Goal: Navigation & Orientation: Find specific page/section

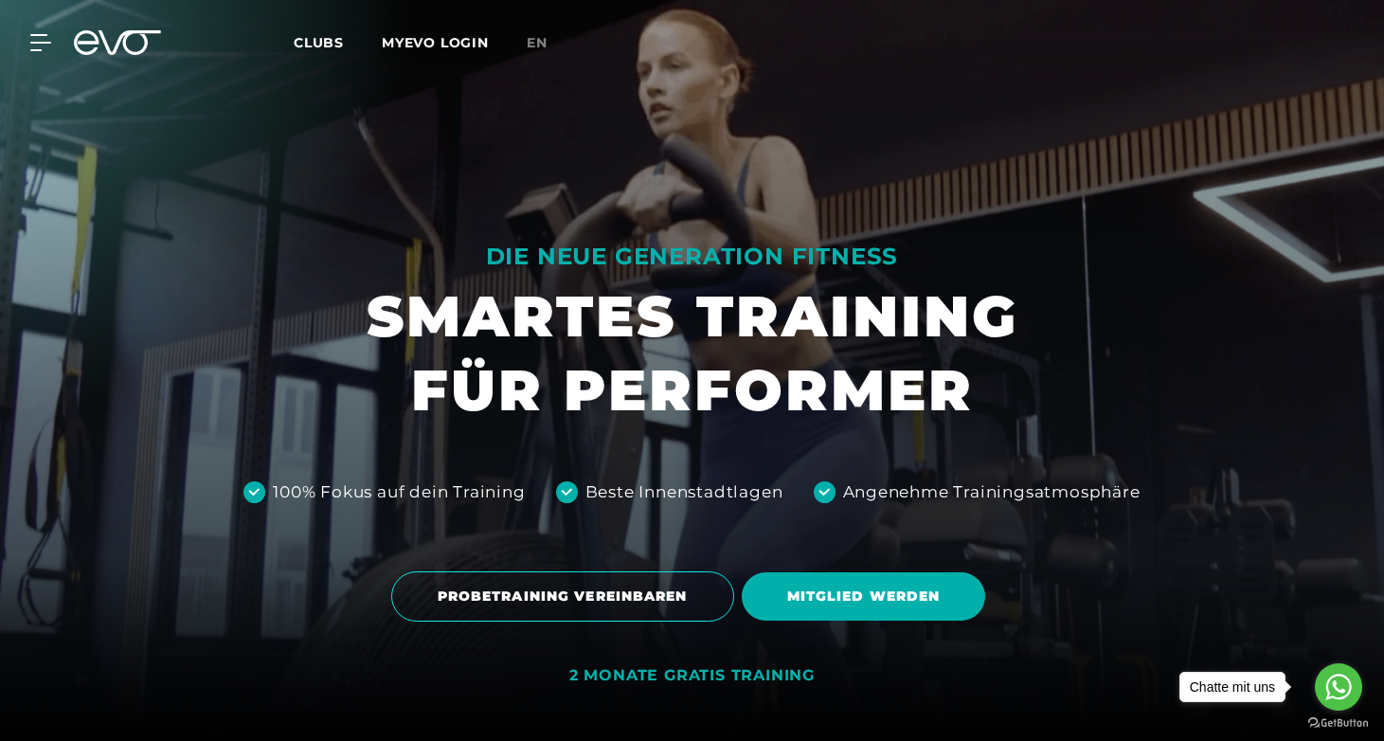
click at [419, 50] on link "MYEVO LOGIN" at bounding box center [435, 42] width 107 height 17
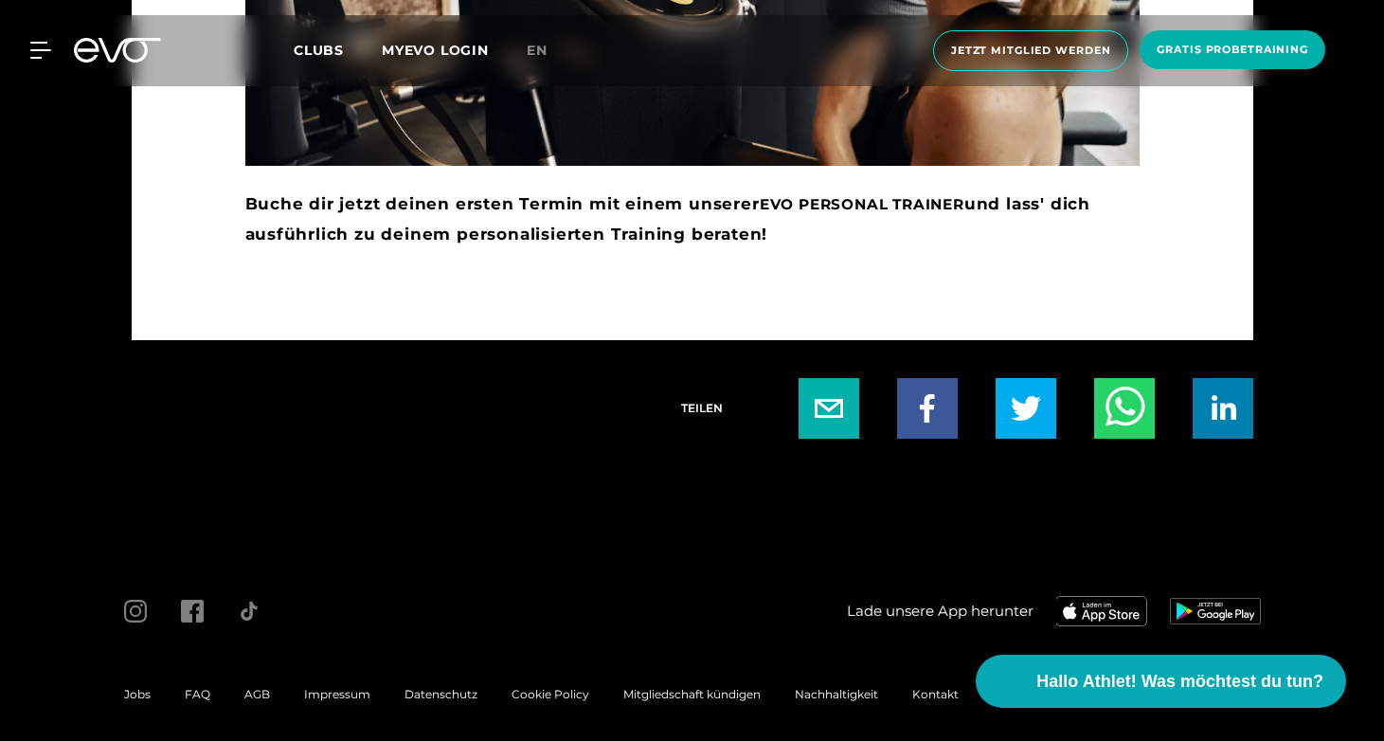
scroll to position [4798, 0]
